Goal: Task Accomplishment & Management: Manage account settings

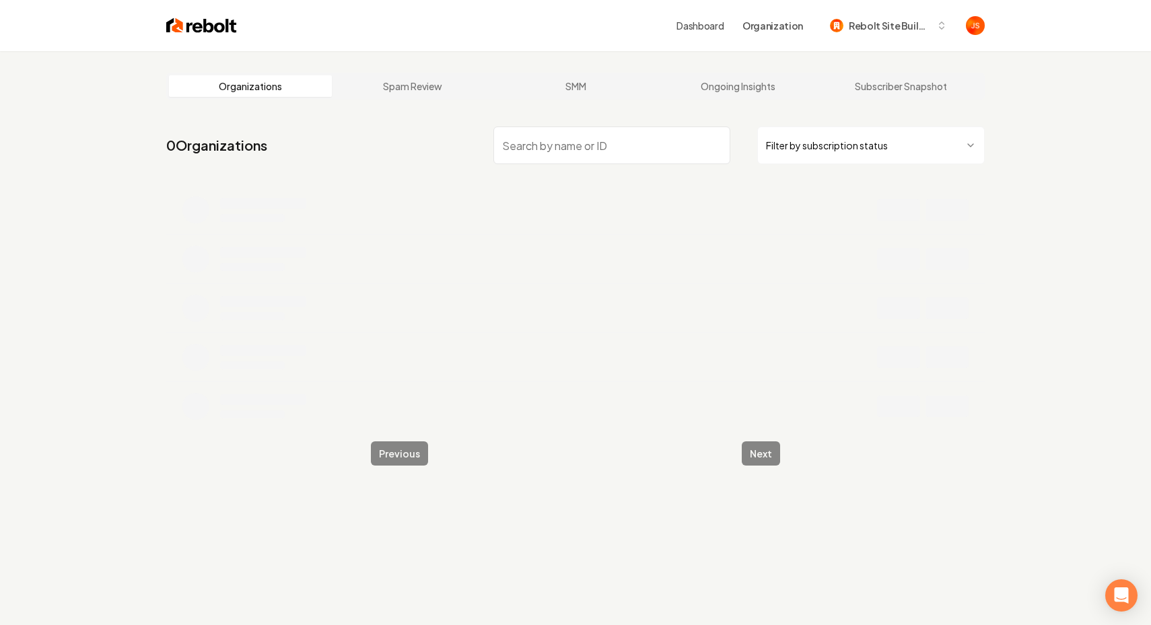
click at [834, 142] on html "Dashboard Organization Rebolt Site Builder Organizations Spam Review SMM Ongoin…" at bounding box center [575, 312] width 1151 height 625
click at [674, 135] on input "search" at bounding box center [611, 146] width 237 height 38
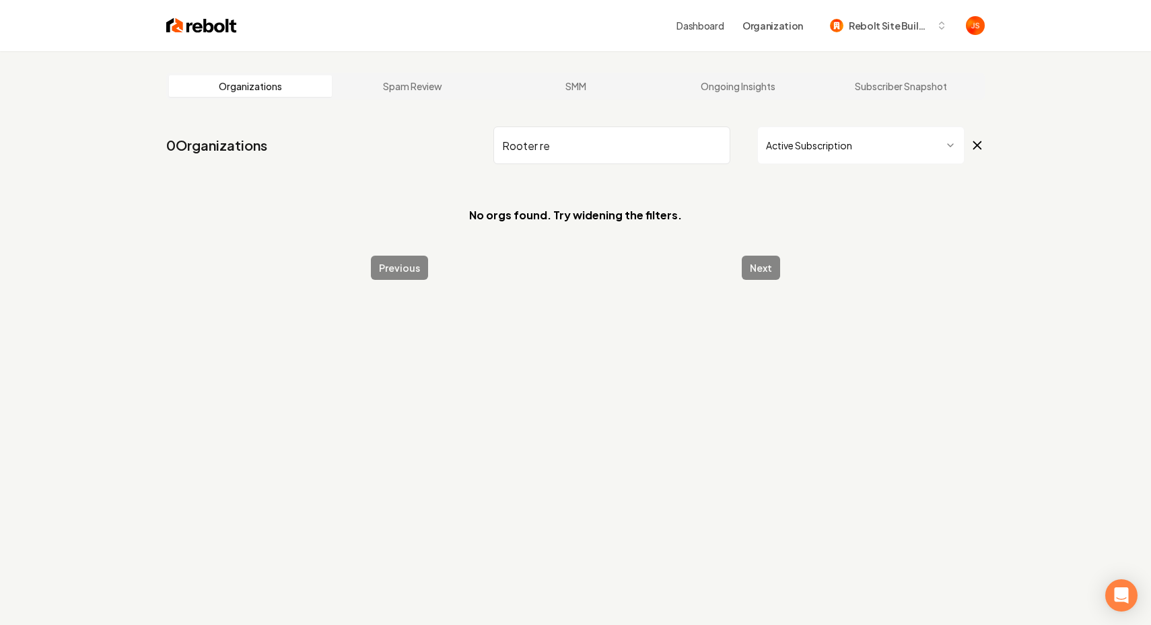
type input "Rooter re"
click at [785, 140] on html "Dashboard Organization Rebolt Site Builder Organizations Spam Review SMM Ongoin…" at bounding box center [575, 312] width 1151 height 625
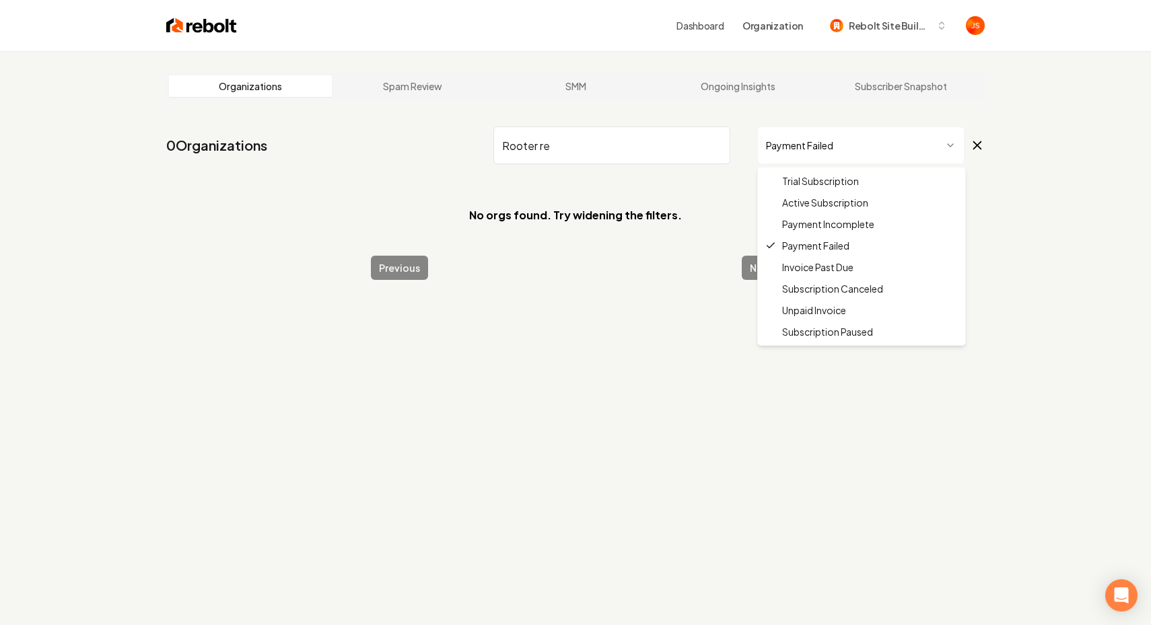
click at [819, 142] on html "Dashboard Organization Rebolt Site Builder Organizations Spam Review SMM Ongoin…" at bounding box center [575, 312] width 1151 height 625
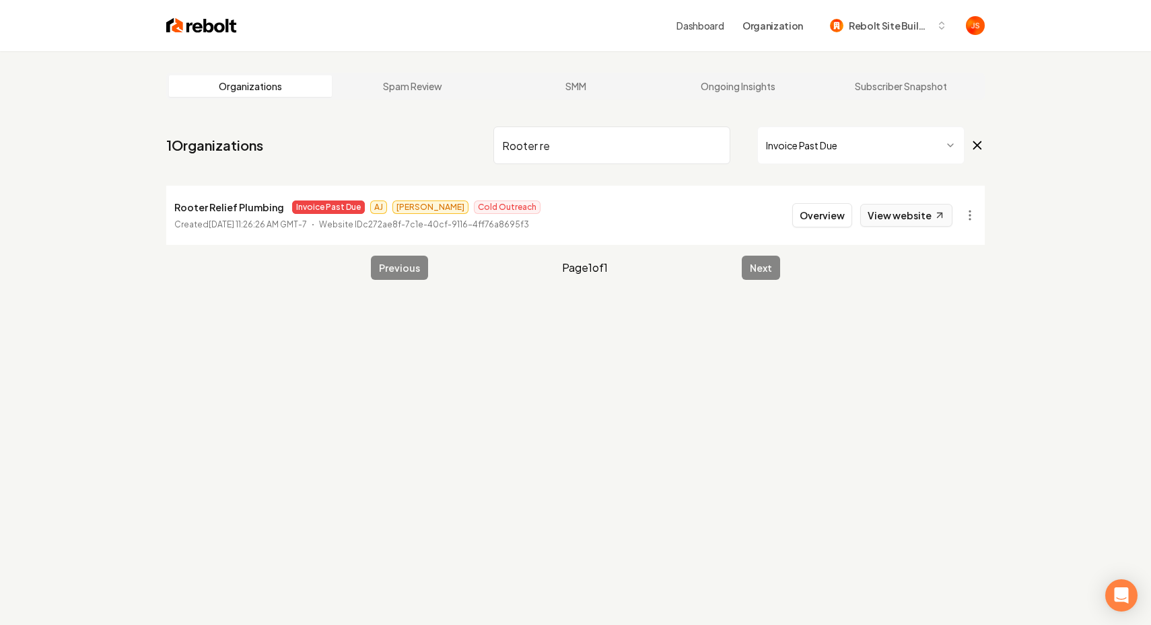
click at [896, 213] on link "View website" at bounding box center [906, 215] width 92 height 23
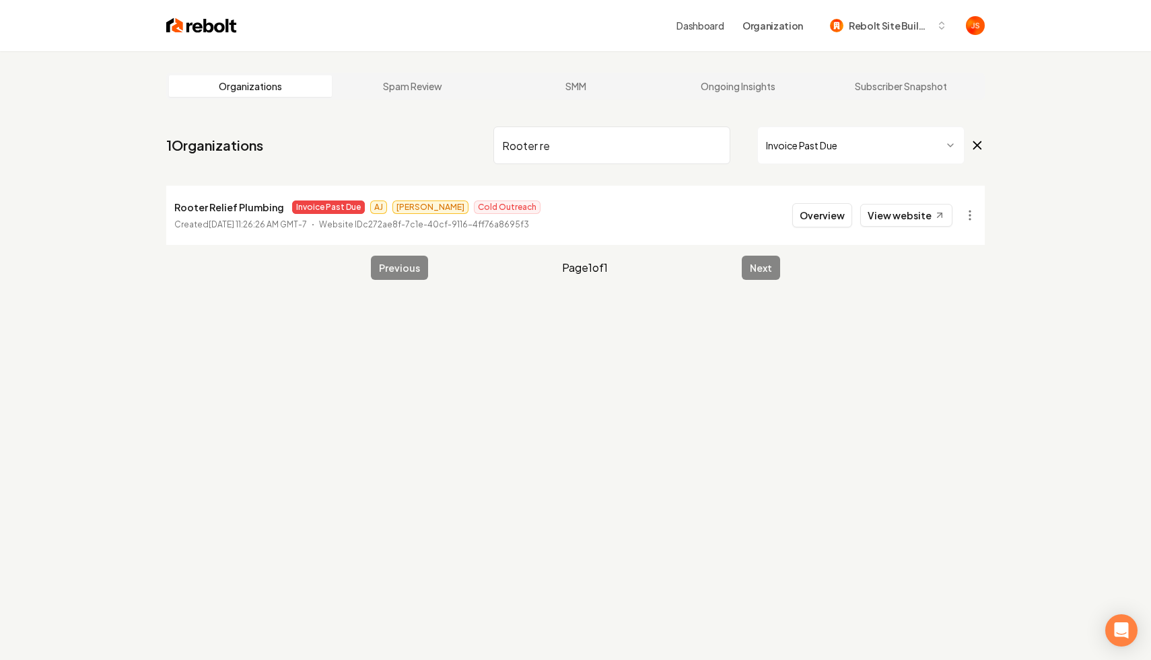
click at [985, 219] on main "Organizations Spam Review SMM Ongoing Insights Subscriber Snapshot 1 Organizati…" at bounding box center [576, 176] width 862 height 250
click at [972, 219] on html "Dashboard Organization Rebolt Site Builder Organizations Spam Review SMM Ongoin…" at bounding box center [575, 330] width 1151 height 660
click at [921, 333] on link "View in Stripe" at bounding box center [937, 332] width 85 height 22
click at [814, 214] on button "Overview" at bounding box center [822, 215] width 60 height 24
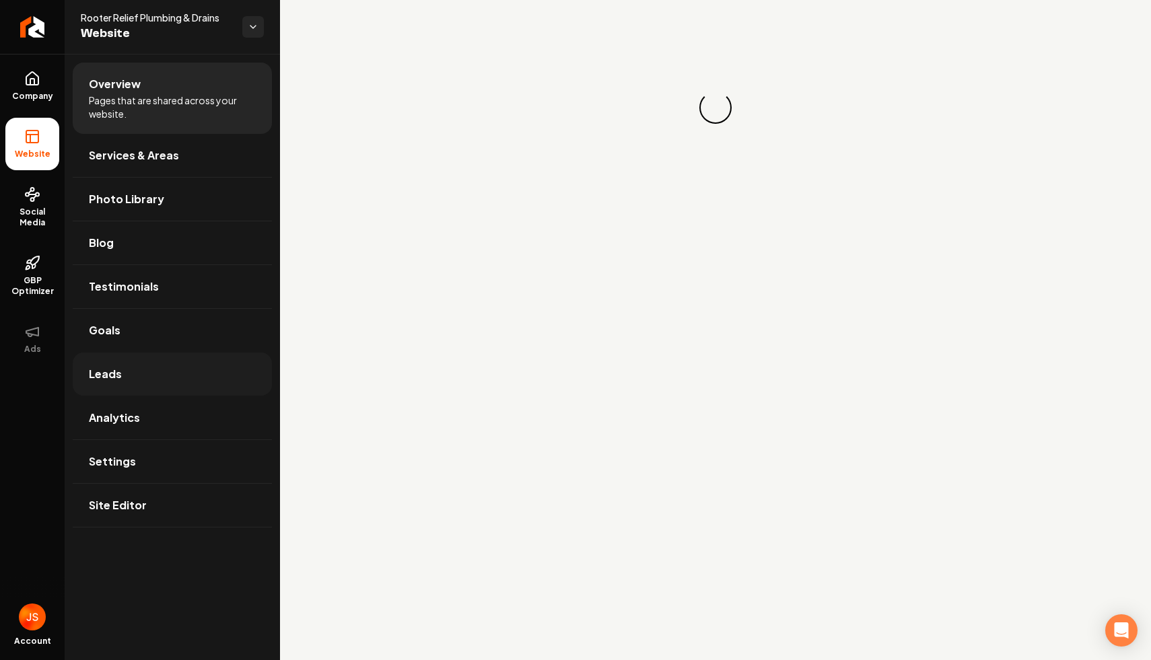
click at [93, 368] on span "Leads" at bounding box center [105, 374] width 33 height 16
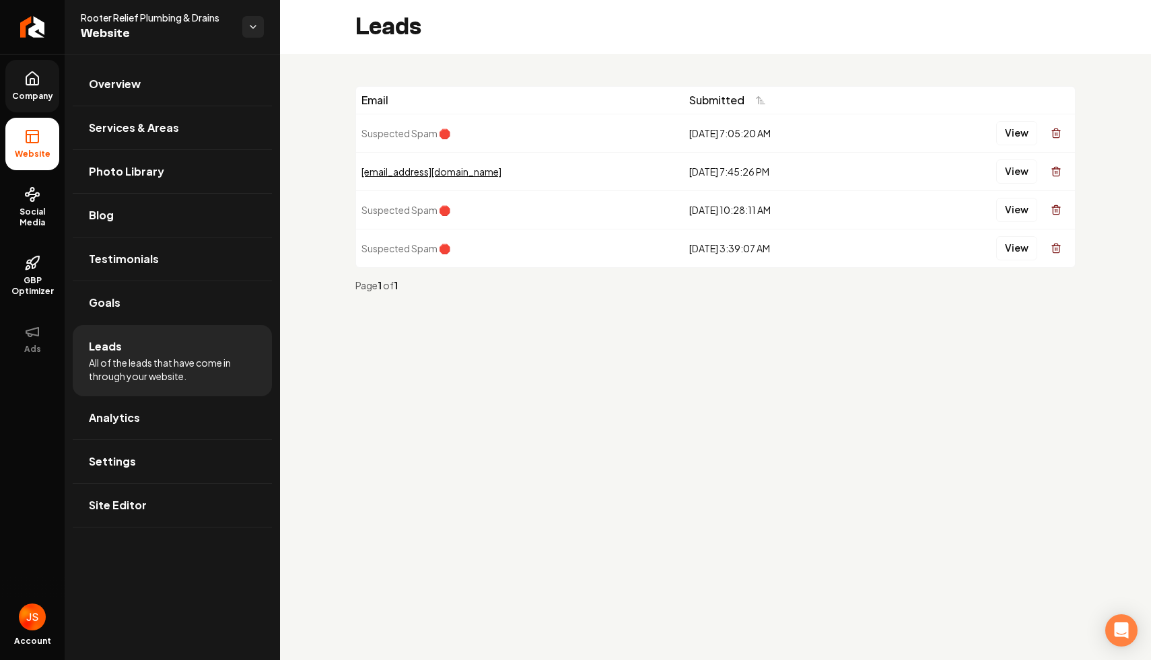
click at [34, 99] on span "Company" at bounding box center [33, 96] width 52 height 11
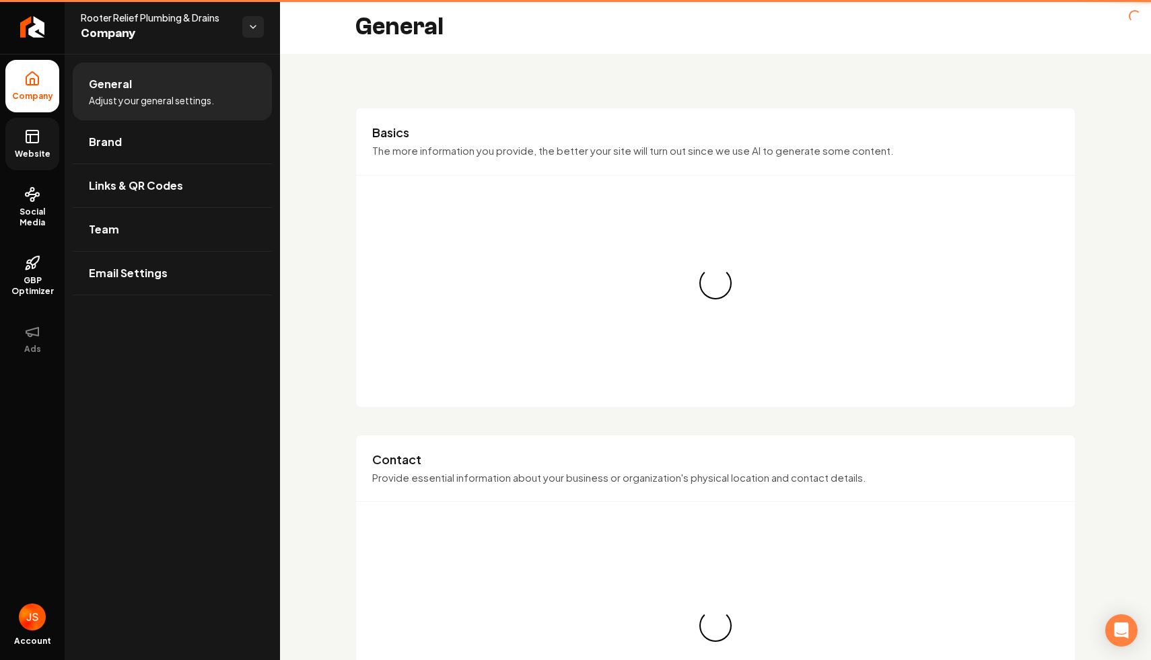
click at [34, 151] on span "Website" at bounding box center [32, 154] width 46 height 11
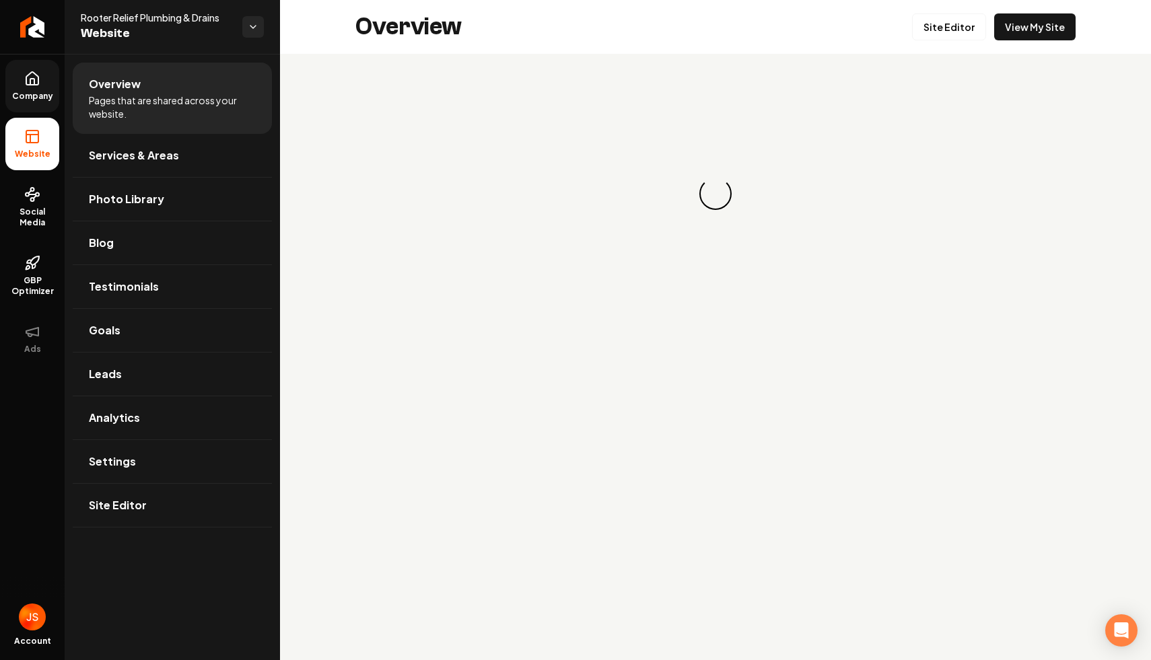
click at [34, 74] on icon at bounding box center [32, 78] width 12 height 13
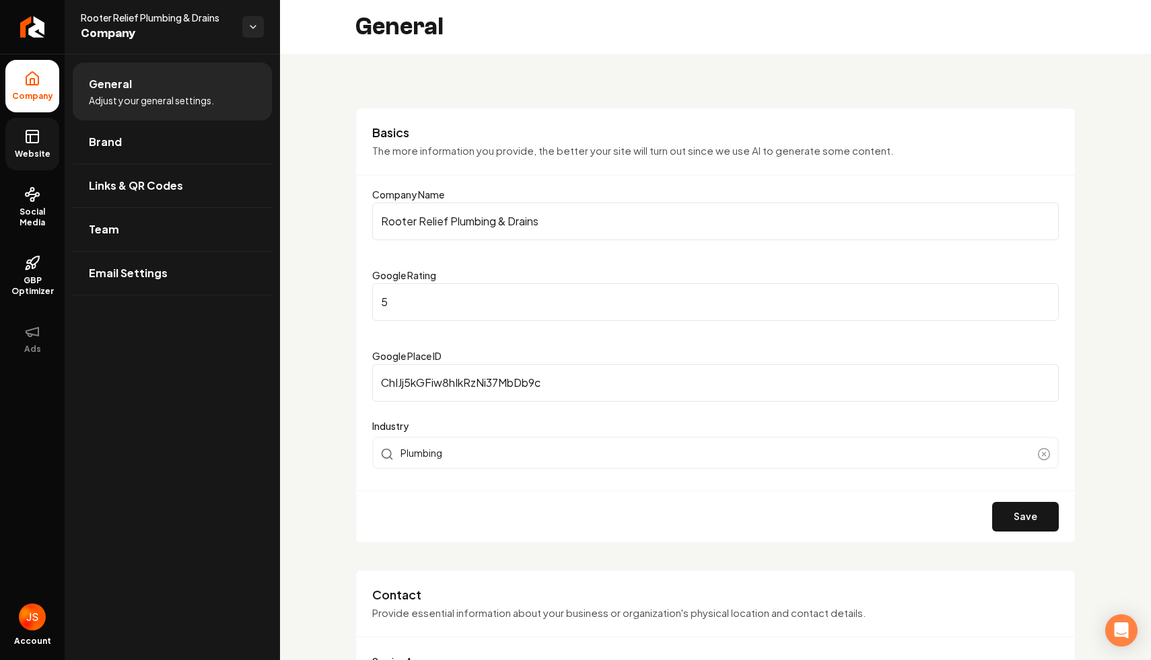
click at [30, 110] on li "Company" at bounding box center [32, 86] width 54 height 52
click at [24, 141] on link "Website" at bounding box center [32, 144] width 54 height 52
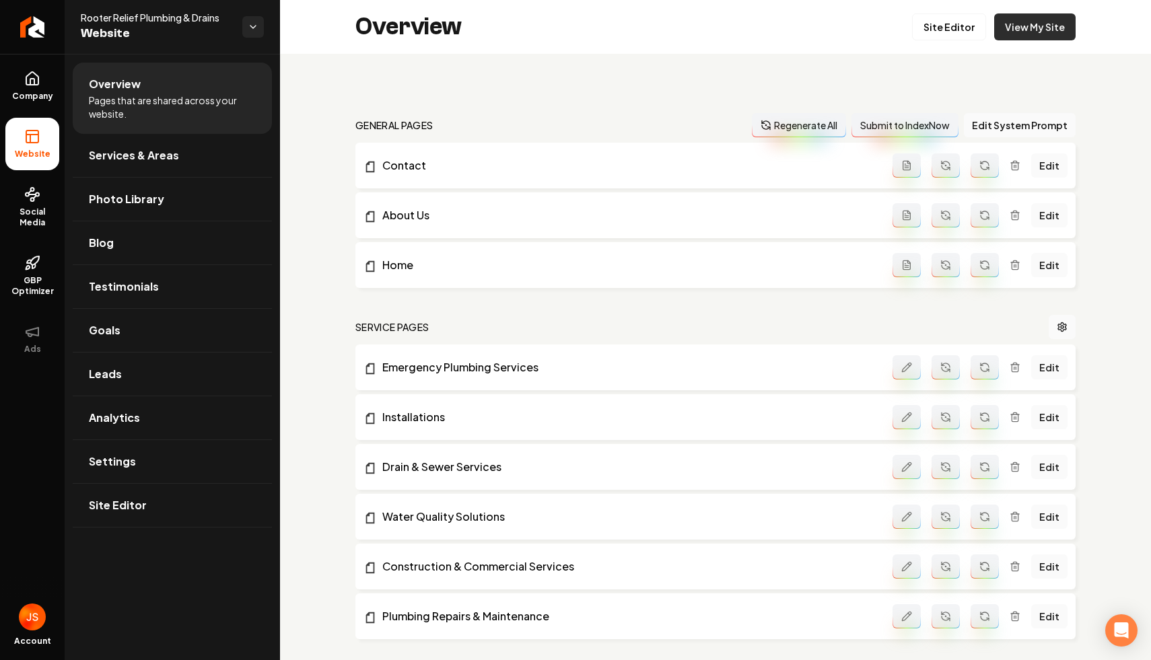
click at [1030, 26] on link "View My Site" at bounding box center [1034, 26] width 81 height 27
